Goal: Feedback & Contribution: Submit feedback/report problem

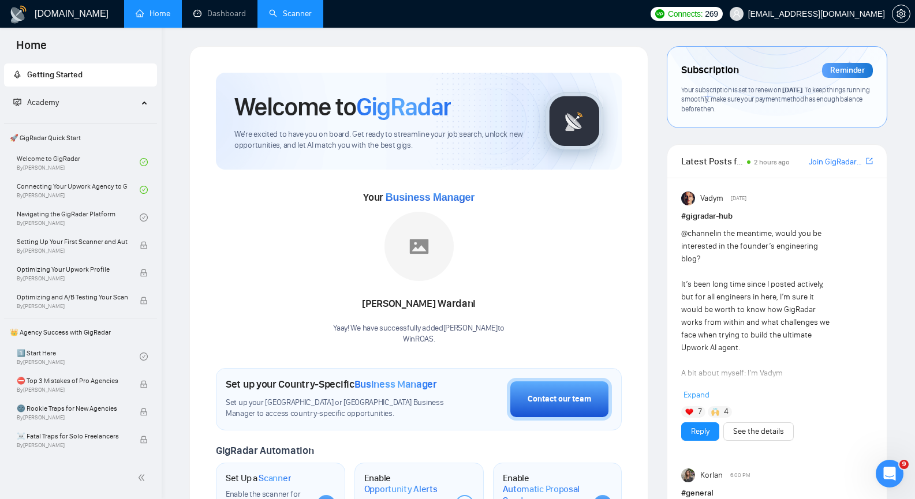
click at [288, 18] on link "Scanner" at bounding box center [290, 14] width 43 height 10
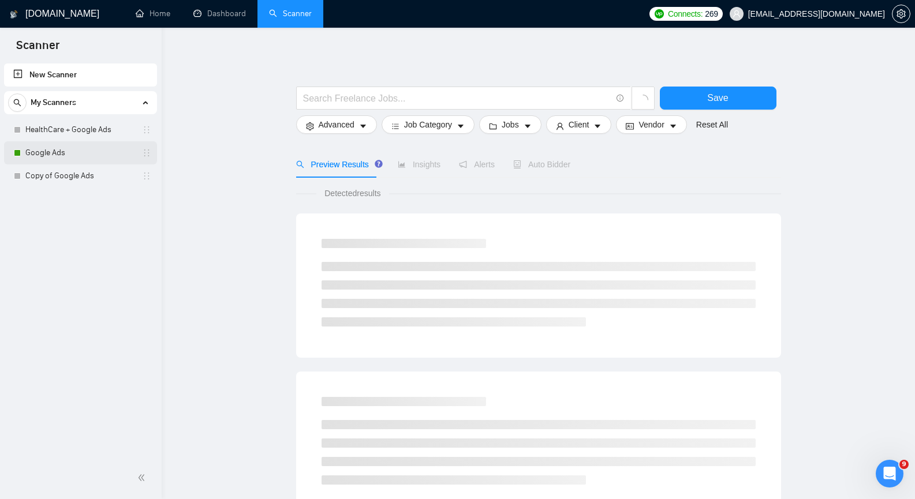
click at [79, 156] on link "Google Ads" at bounding box center [80, 152] width 110 height 23
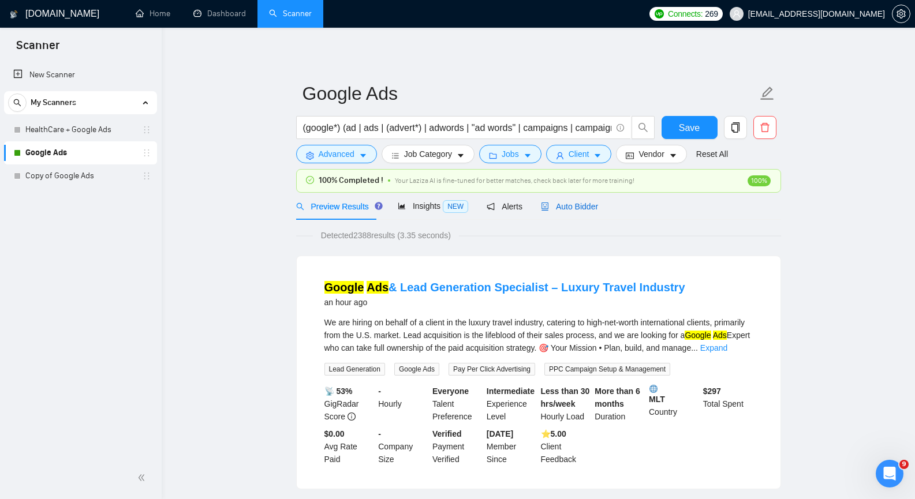
click at [581, 207] on span "Auto Bidder" at bounding box center [569, 206] width 57 height 9
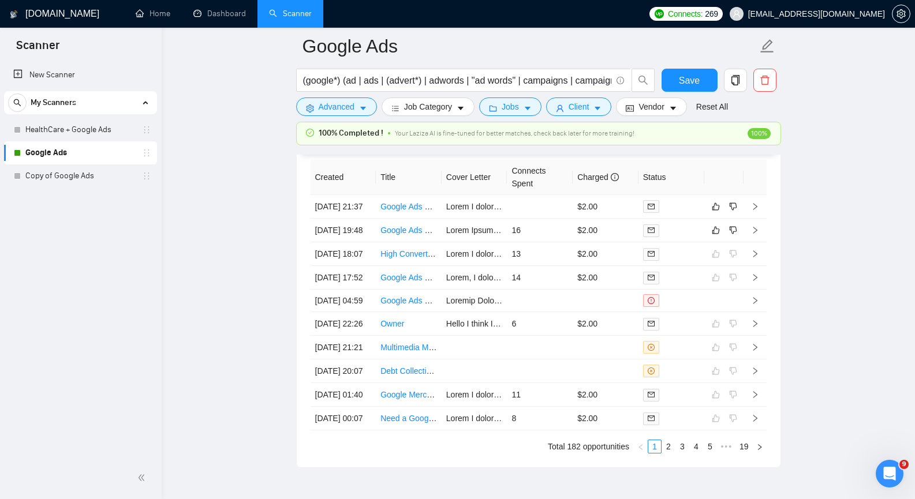
scroll to position [2954, 0]
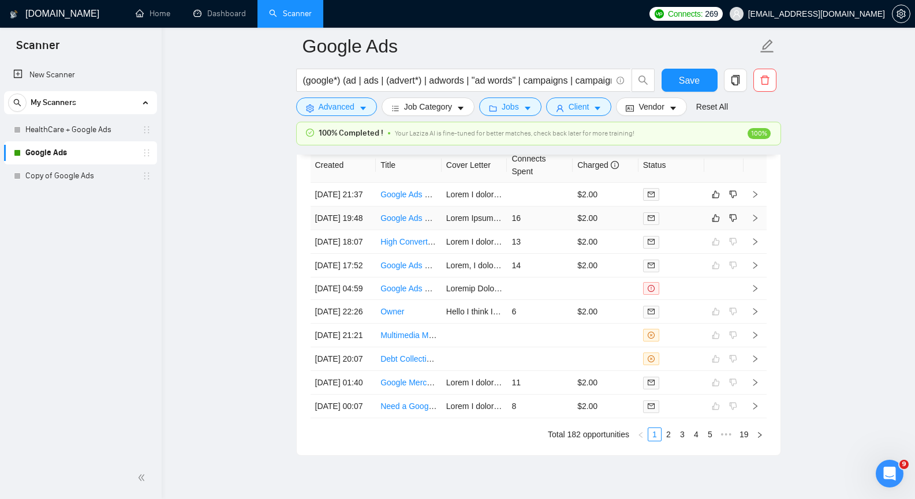
click at [754, 222] on icon "right" at bounding box center [755, 218] width 4 height 7
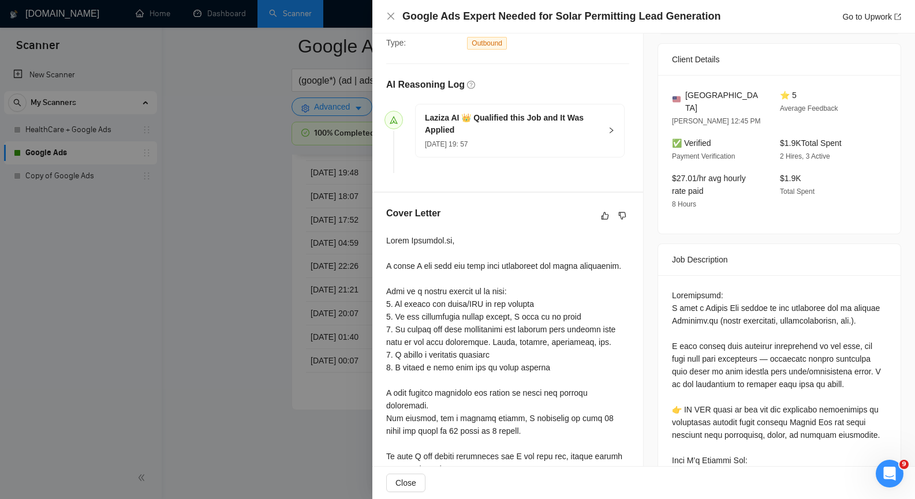
scroll to position [289, 0]
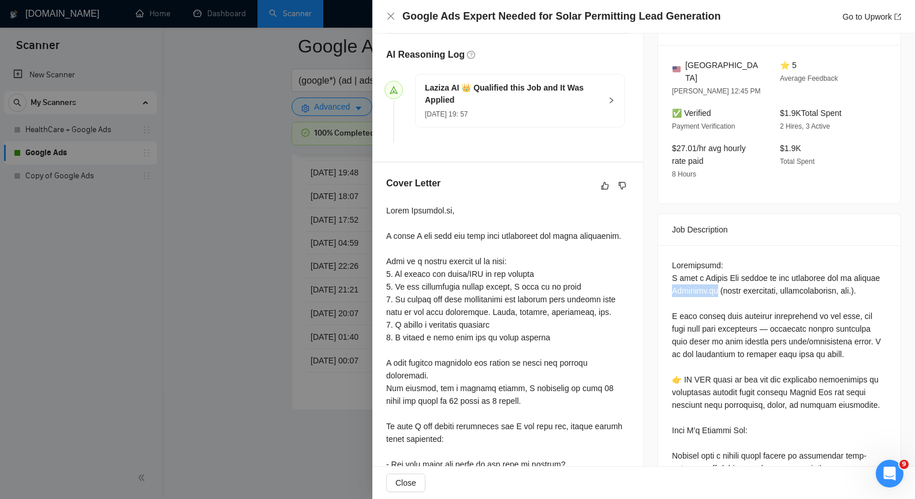
drag, startPoint x: 702, startPoint y: 277, endPoint x: 744, endPoint y: 275, distance: 41.6
click at [390, 15] on icon "close" at bounding box center [390, 16] width 7 height 7
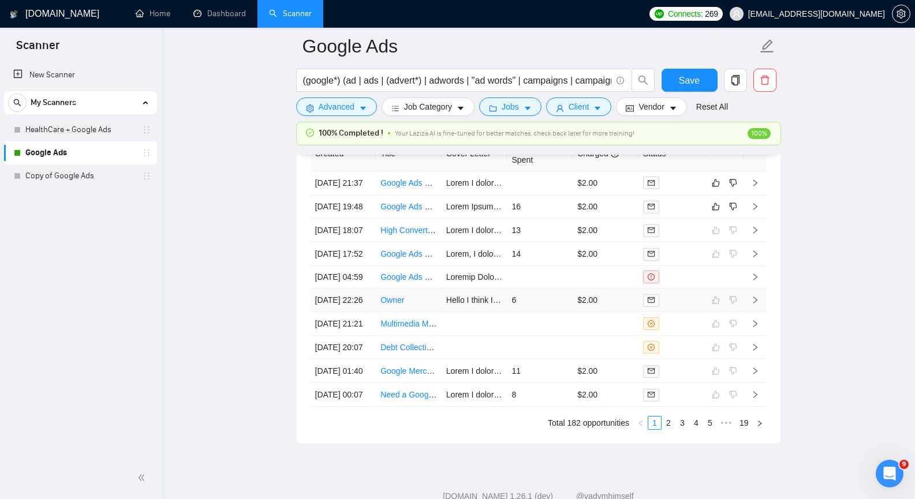
scroll to position [2954, 0]
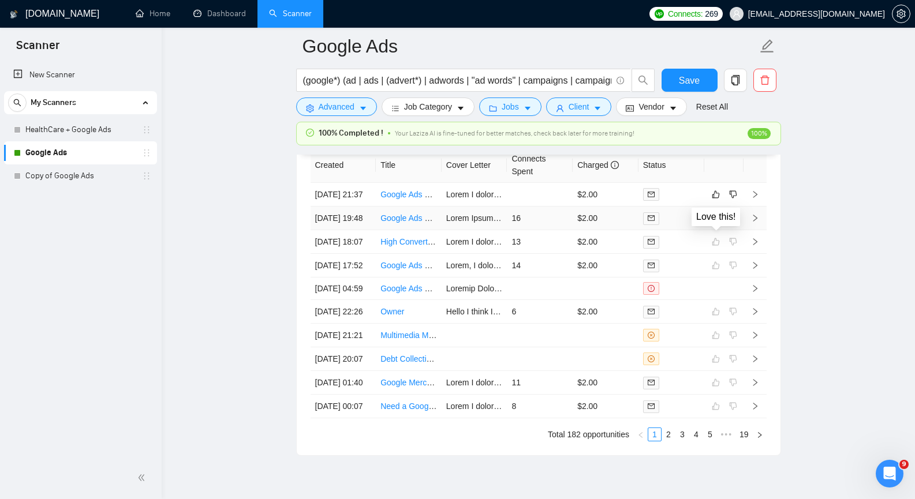
click at [714, 222] on icon "like" at bounding box center [716, 219] width 8 height 8
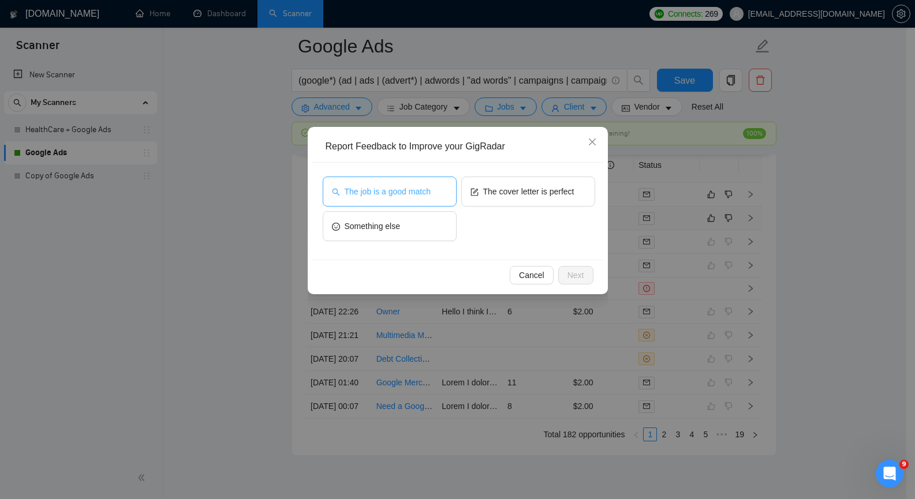
click at [417, 182] on button "The job is a good match" at bounding box center [390, 192] width 134 height 30
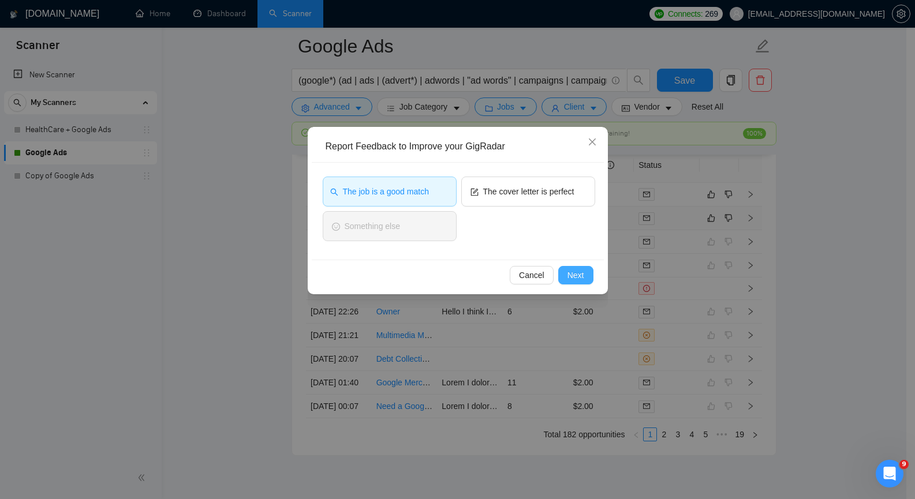
click at [567, 271] on span "Next" at bounding box center [575, 275] width 17 height 13
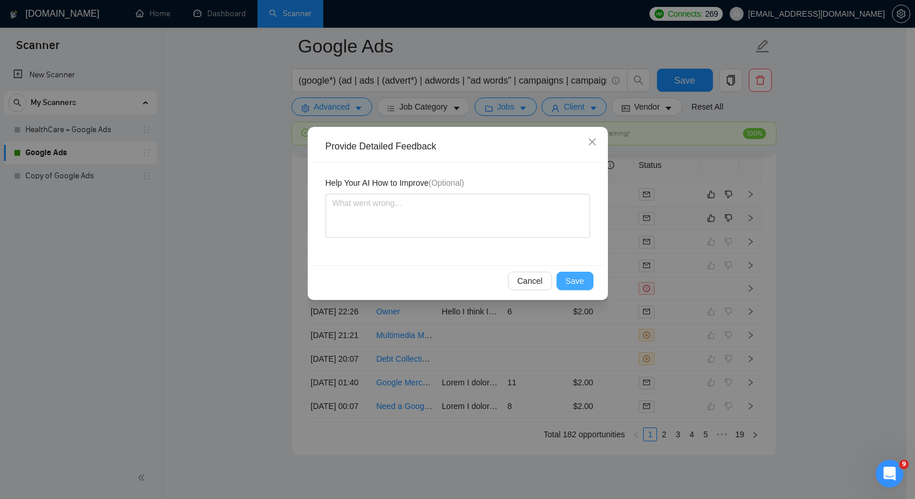
click at [581, 279] on span "Save" at bounding box center [575, 281] width 18 height 13
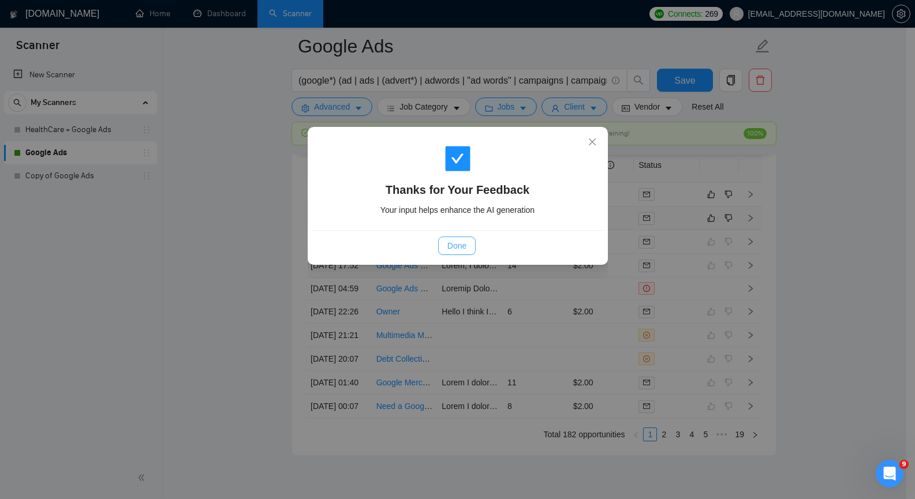
click at [465, 245] on span "Done" at bounding box center [456, 246] width 19 height 13
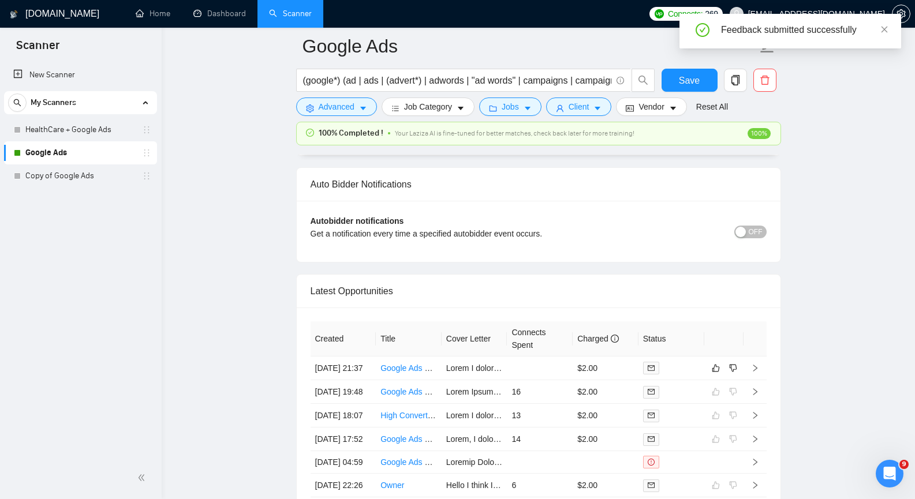
scroll to position [2780, 0]
click at [757, 372] on icon "right" at bounding box center [755, 368] width 8 height 8
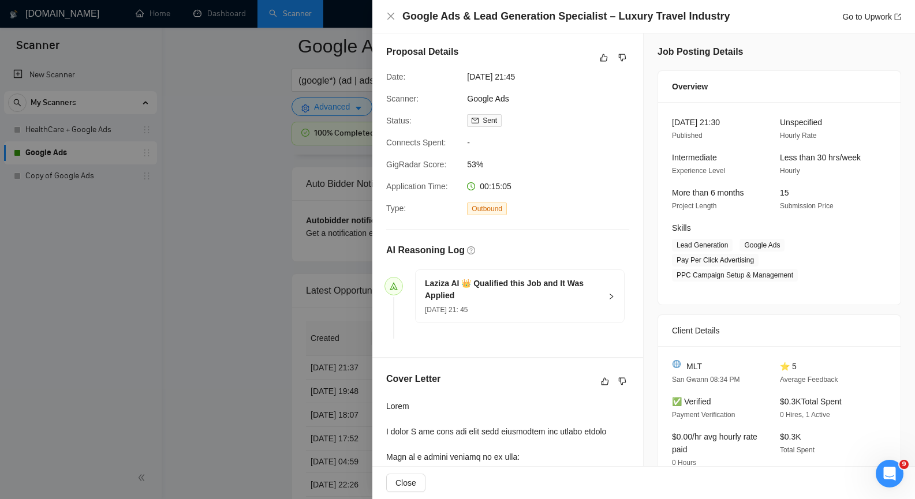
scroll to position [2, 0]
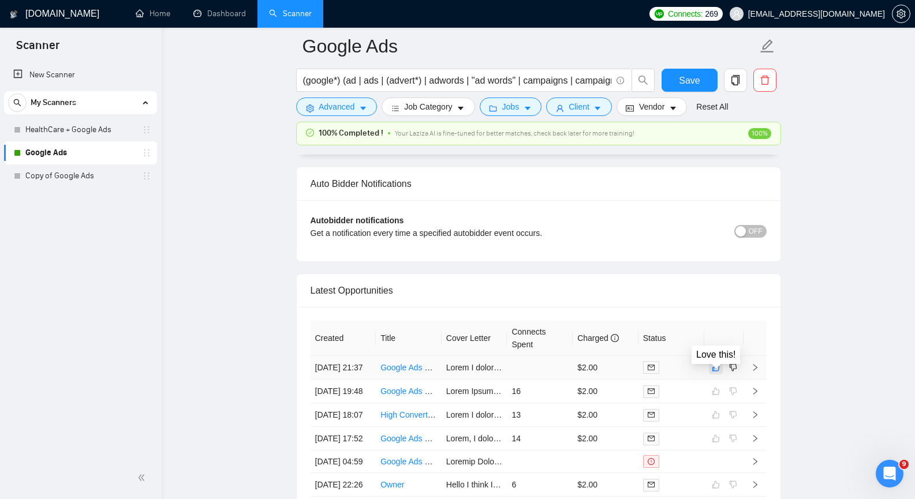
click at [719, 372] on icon "like" at bounding box center [716, 368] width 8 height 8
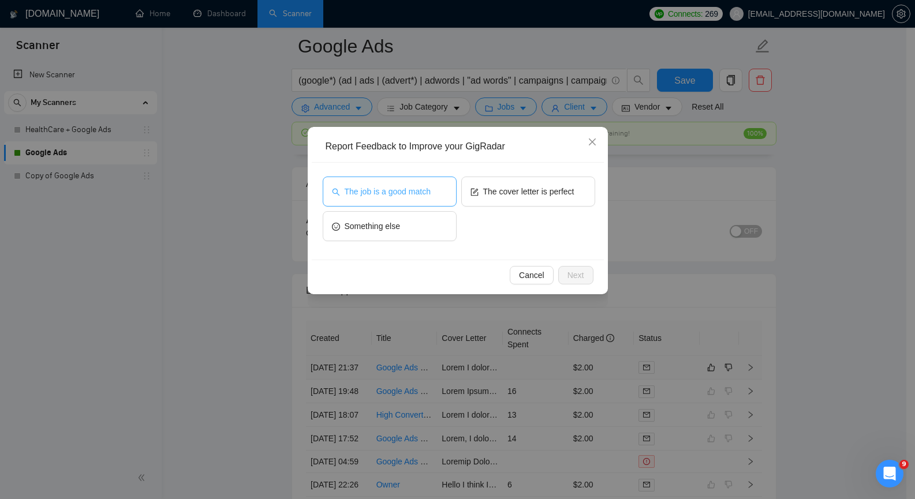
click at [402, 192] on span "The job is a good match" at bounding box center [388, 191] width 86 height 13
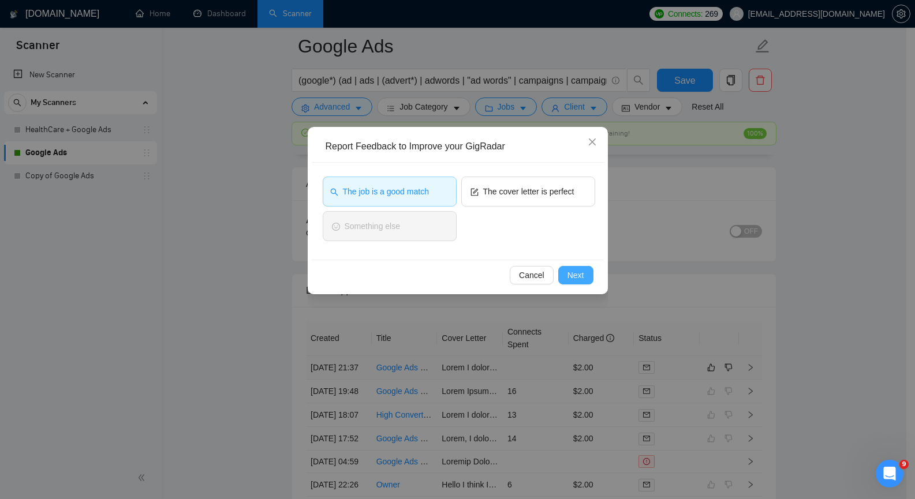
click at [581, 279] on span "Next" at bounding box center [575, 275] width 17 height 13
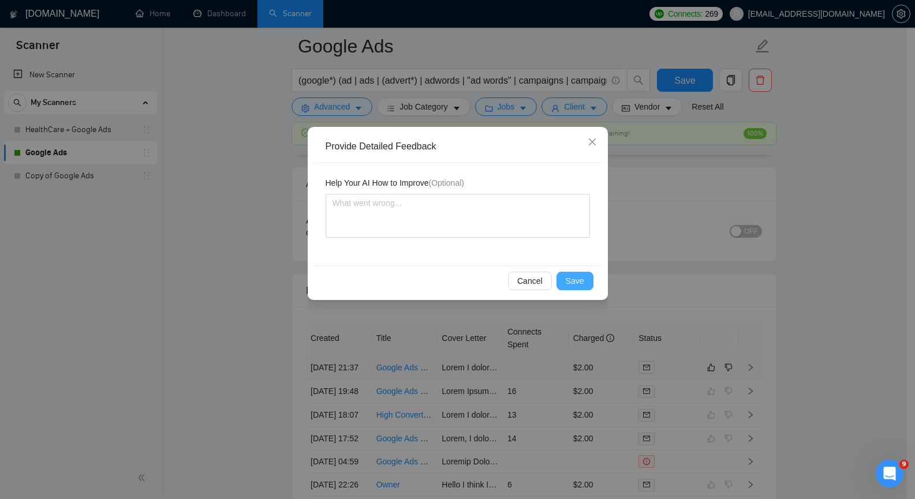
click at [580, 279] on span "Save" at bounding box center [575, 281] width 18 height 13
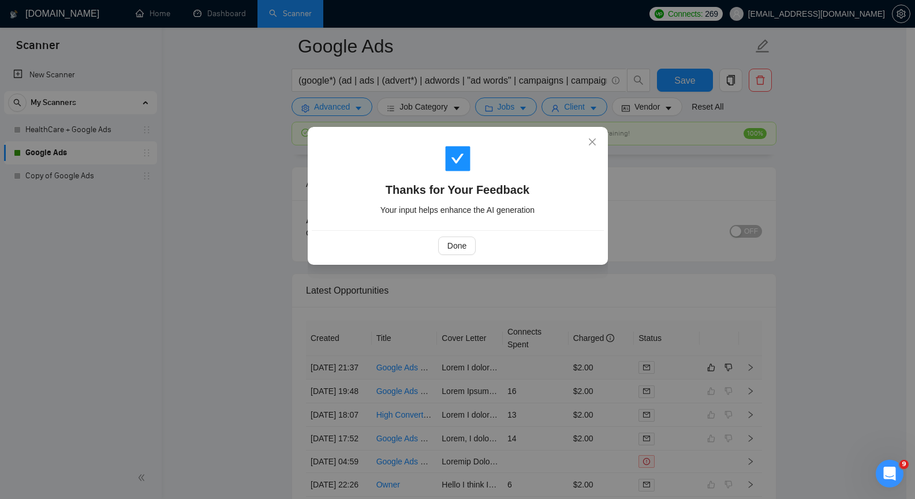
click at [428, 243] on div "Done" at bounding box center [457, 246] width 272 height 18
click at [459, 249] on span "Done" at bounding box center [456, 246] width 19 height 13
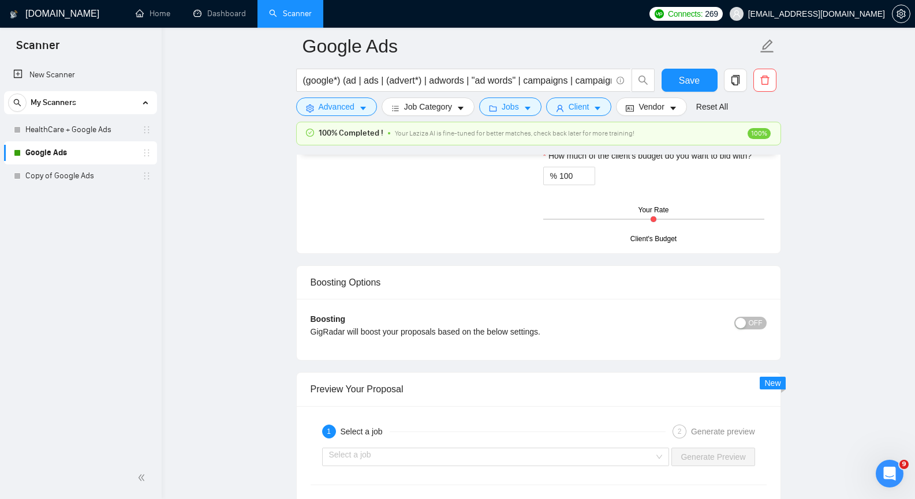
scroll to position [2020, 0]
